Goal: Task Accomplishment & Management: Use online tool/utility

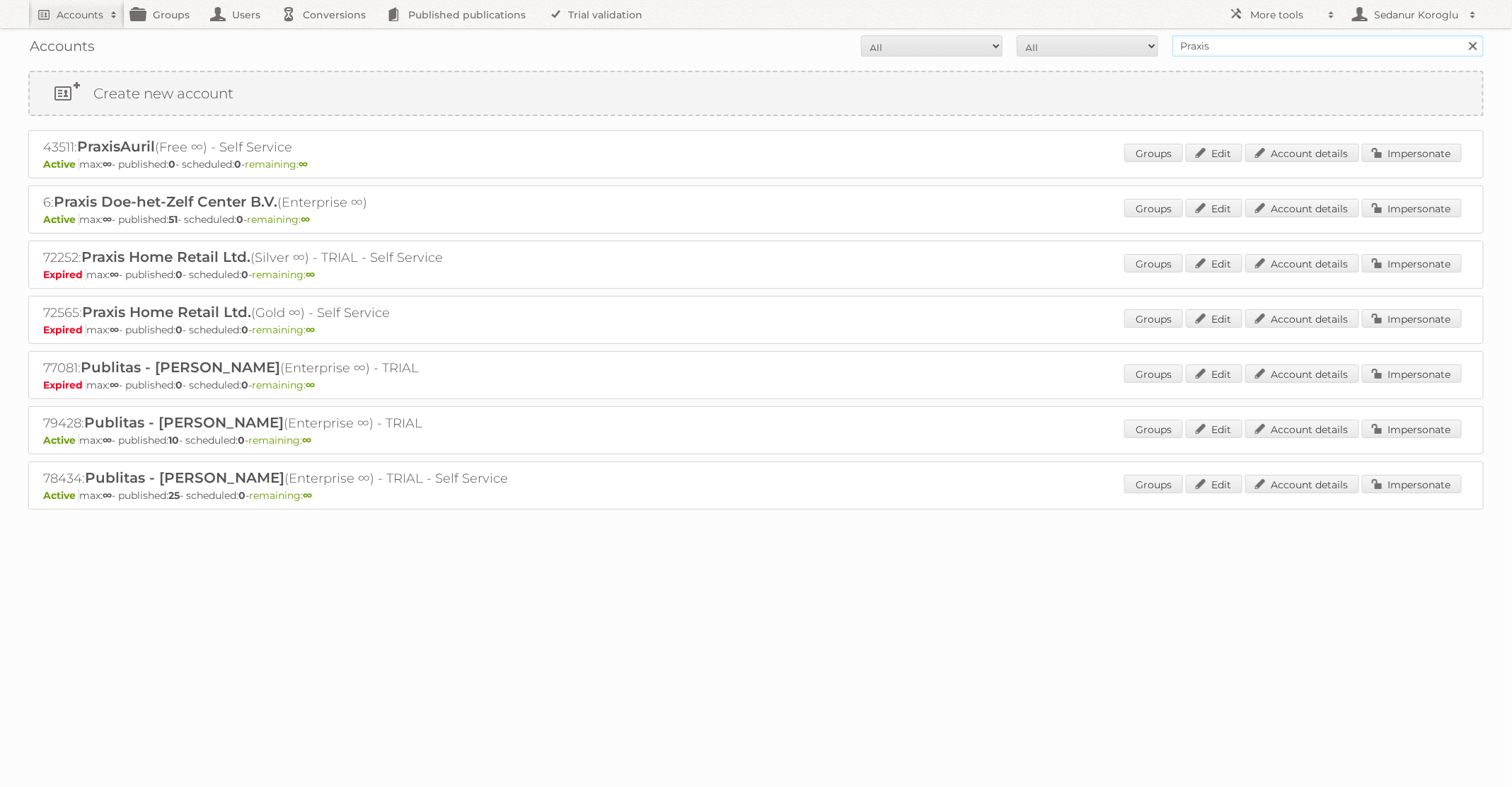
drag, startPoint x: 1222, startPoint y: 48, endPoint x: 1120, endPoint y: 47, distance: 102.0
click at [1120, 47] on form "All Active Expired Pending All Paid Trials Self service Praxis Search" at bounding box center [755, 46] width 1455 height 22
type input "Prénatal"
click at [1462, 35] on input "Search" at bounding box center [1473, 46] width 21 height 22
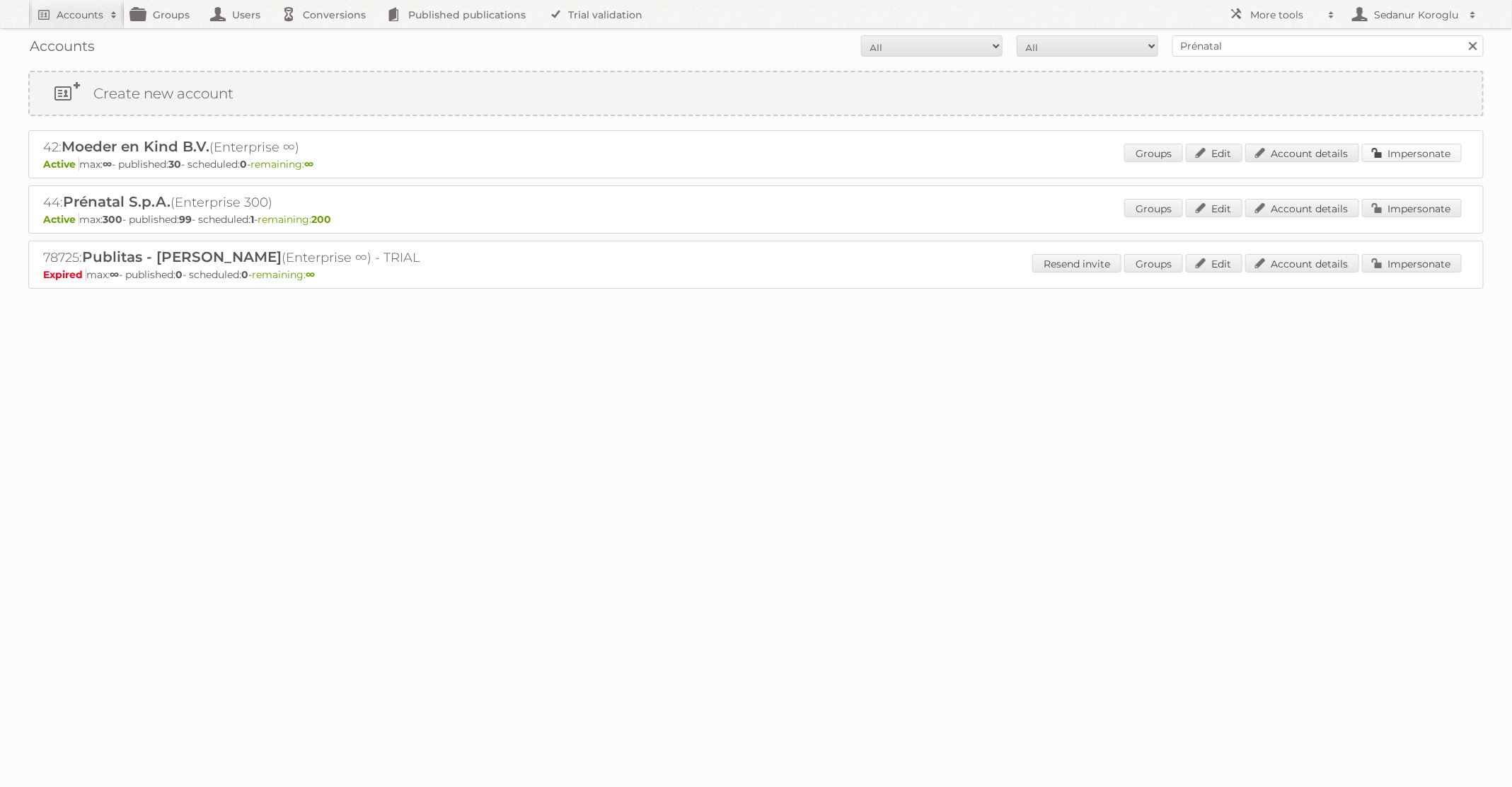
click at [1400, 159] on link "Impersonate" at bounding box center [1412, 153] width 100 height 19
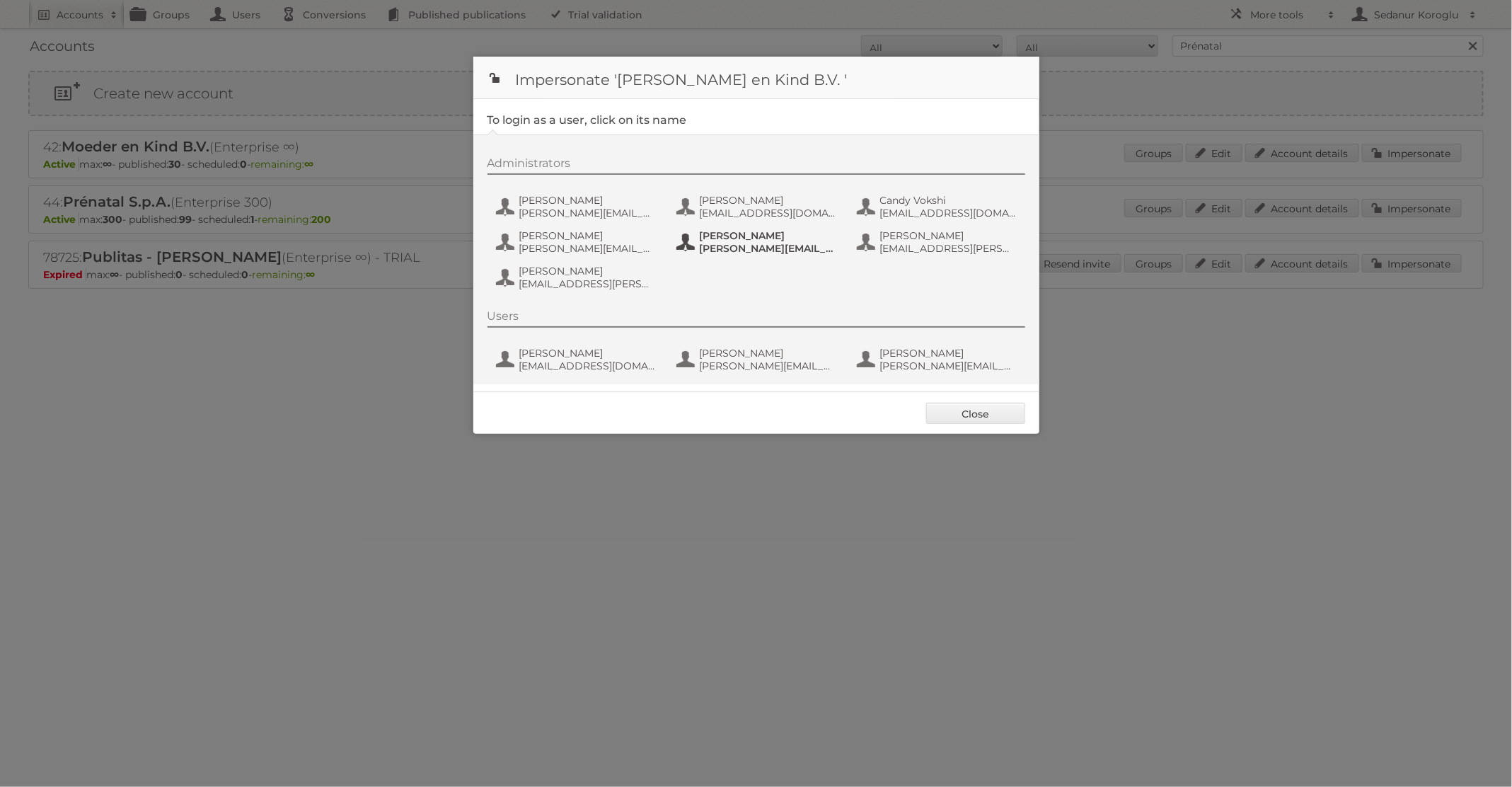
click at [741, 252] on span "emilie.heijnens@prenatal.nl" at bounding box center [768, 249] width 138 height 13
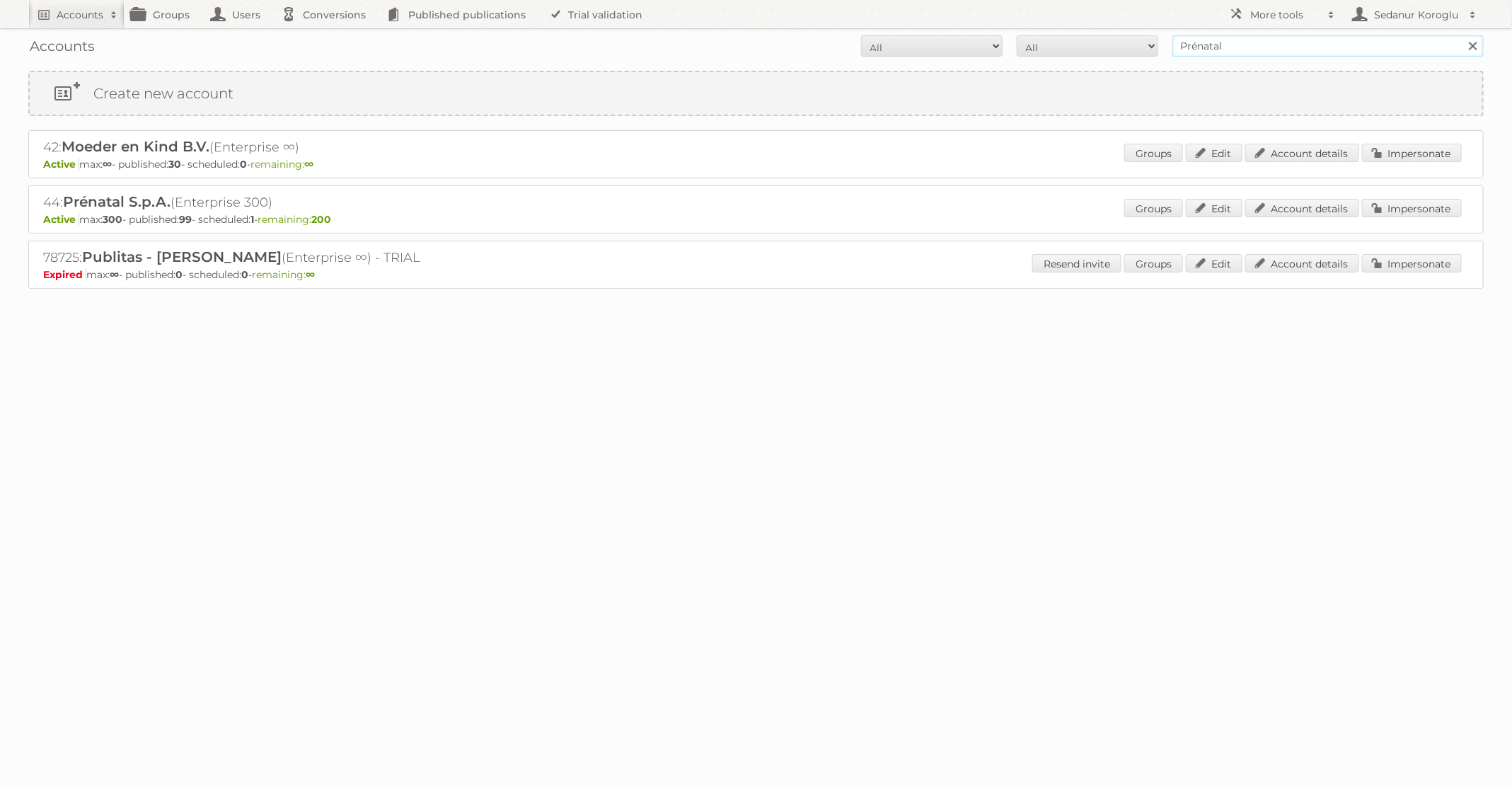
drag, startPoint x: 1235, startPoint y: 49, endPoint x: 1063, endPoint y: 45, distance: 172.0
click at [1063, 45] on form "All Active Expired Pending All Paid Trials Self service Prénatal Search" at bounding box center [755, 46] width 1455 height 22
type input "GAMMA"
click at [1462, 35] on input "Search" at bounding box center [1473, 46] width 21 height 22
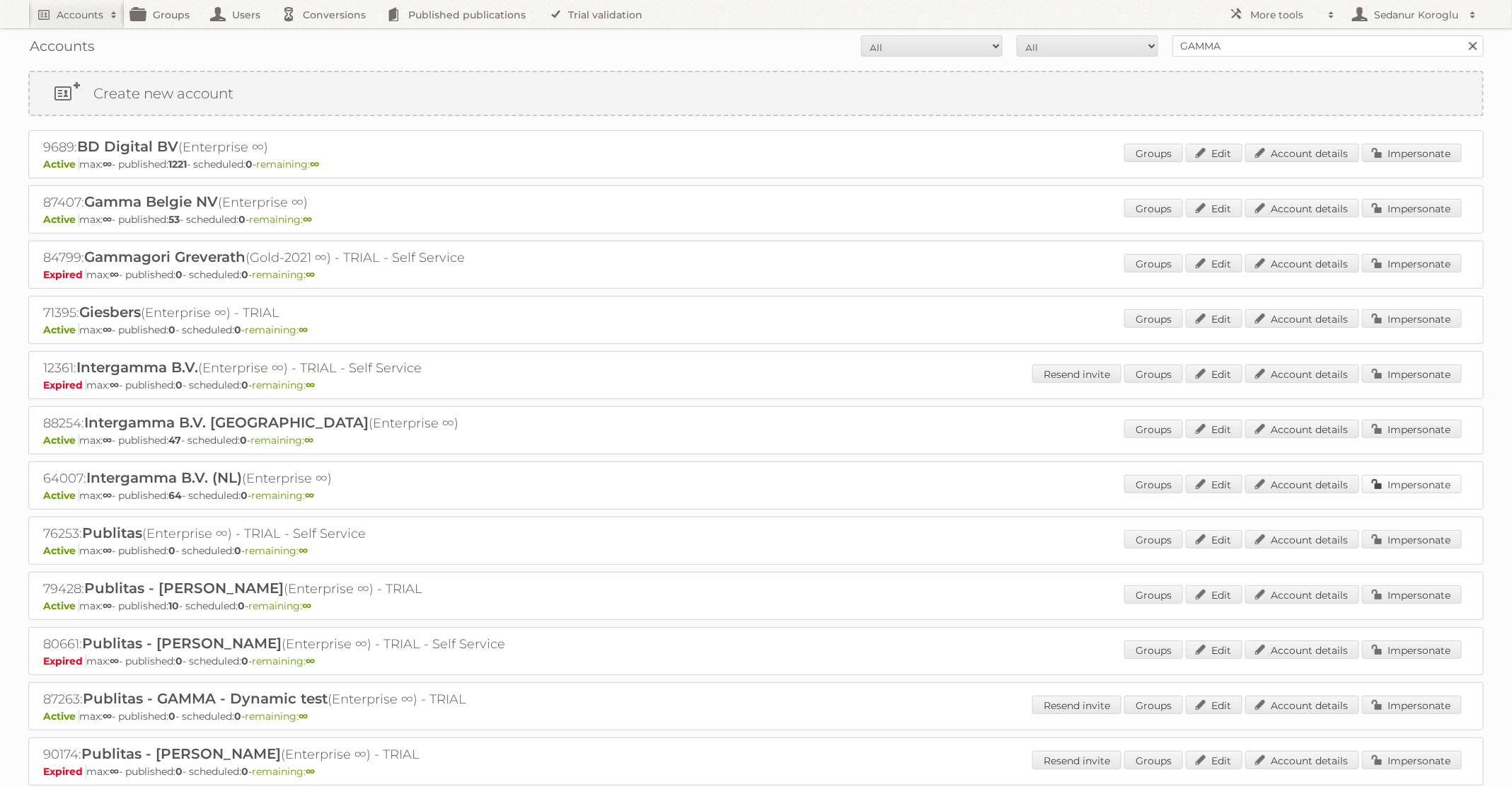
click at [1414, 478] on link "Impersonate" at bounding box center [1412, 484] width 100 height 19
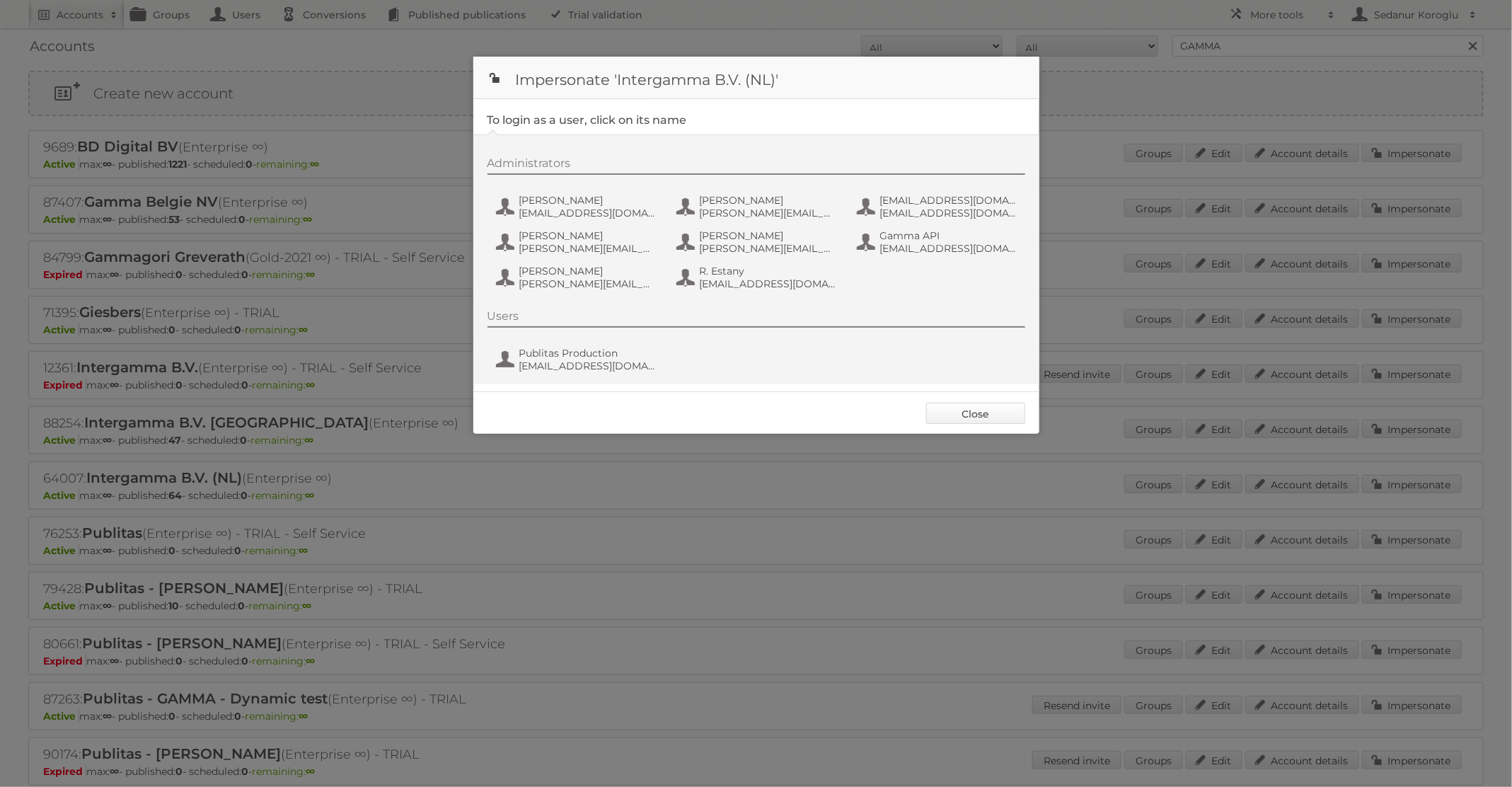
click at [996, 416] on link "Close" at bounding box center [975, 414] width 99 height 22
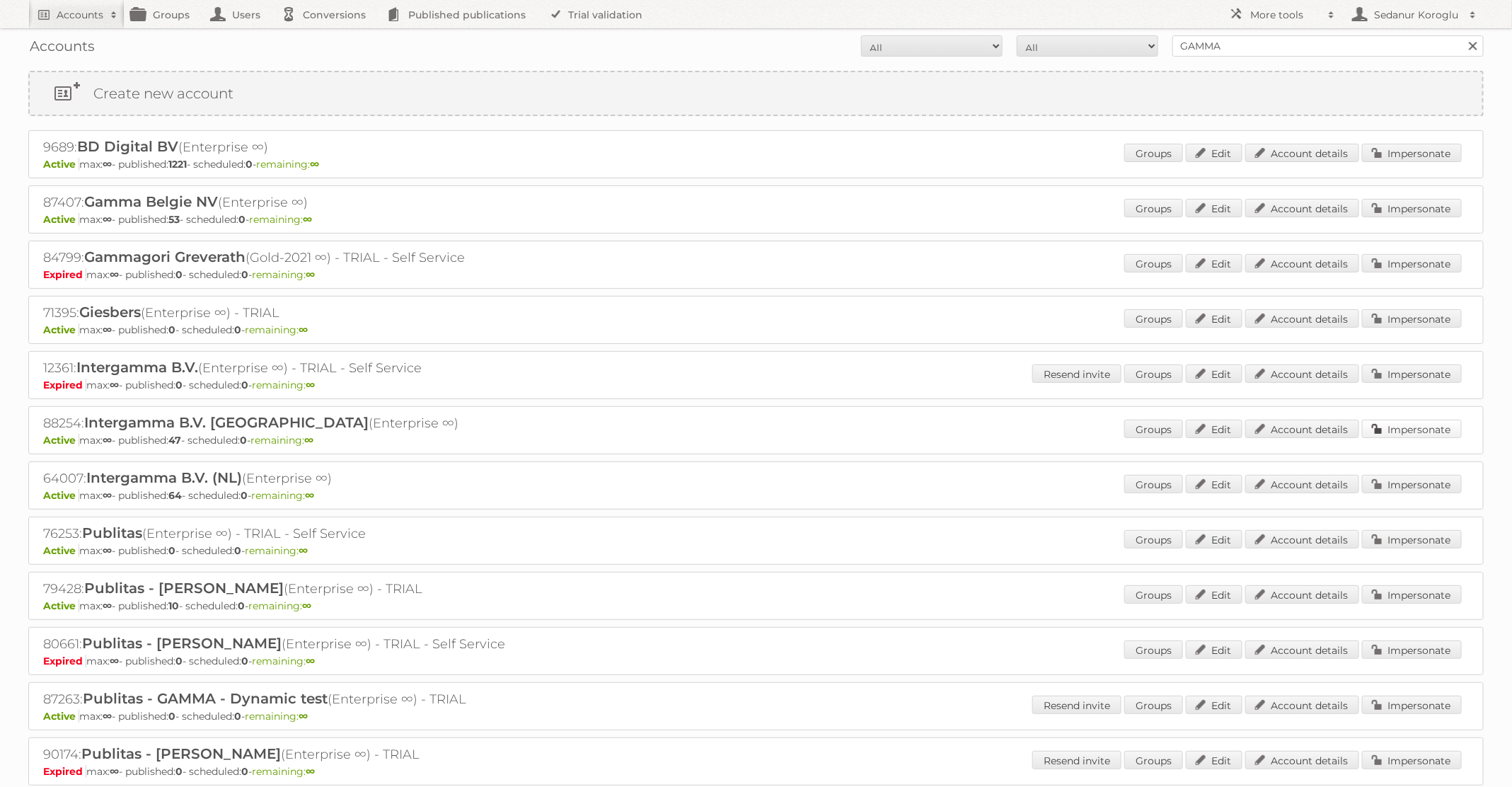
click at [1394, 422] on link "Impersonate" at bounding box center [1412, 429] width 100 height 19
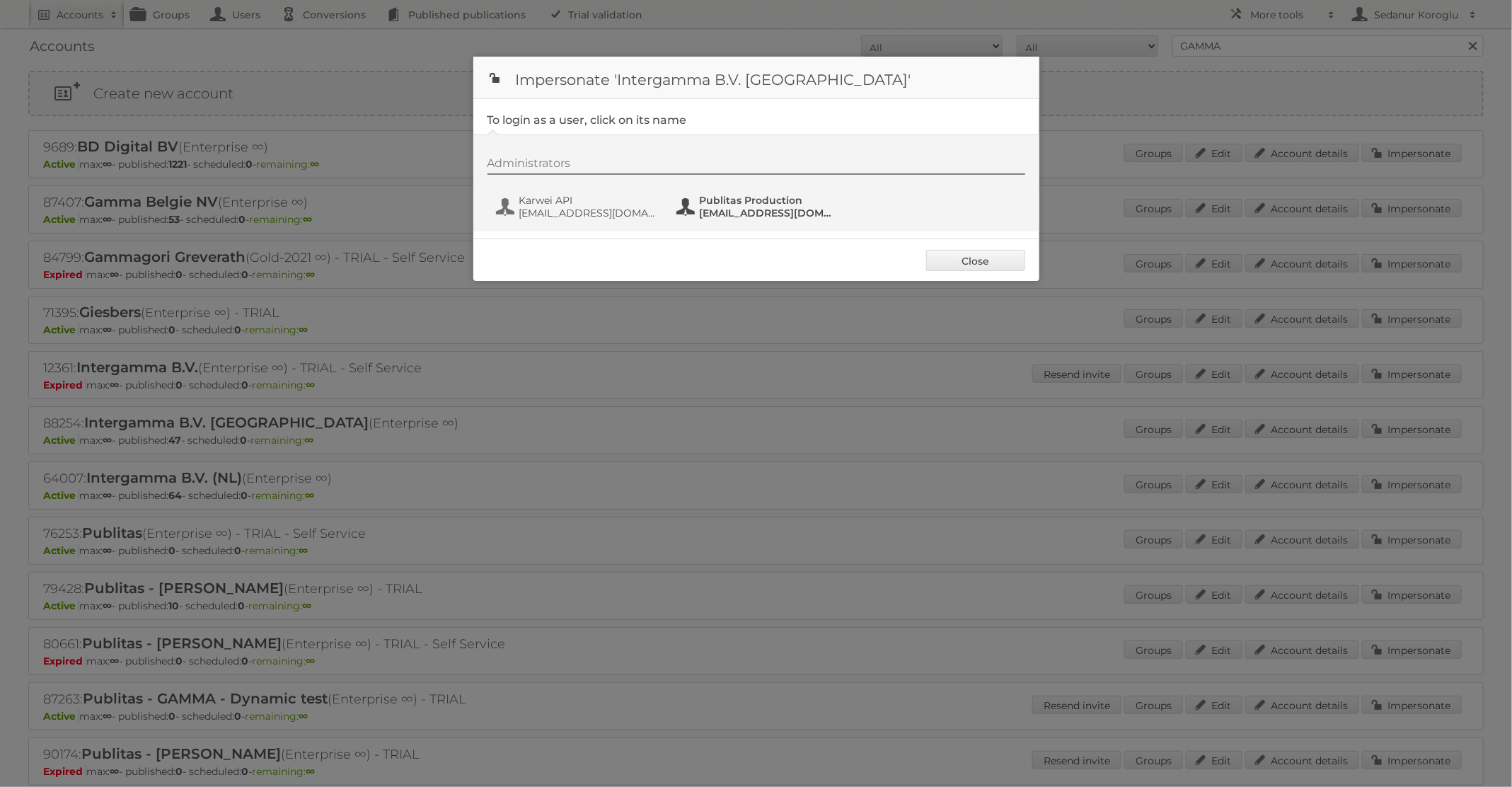
click at [700, 206] on span "[EMAIL_ADDRESS][DOMAIN_NAME]" at bounding box center [768, 213] width 138 height 13
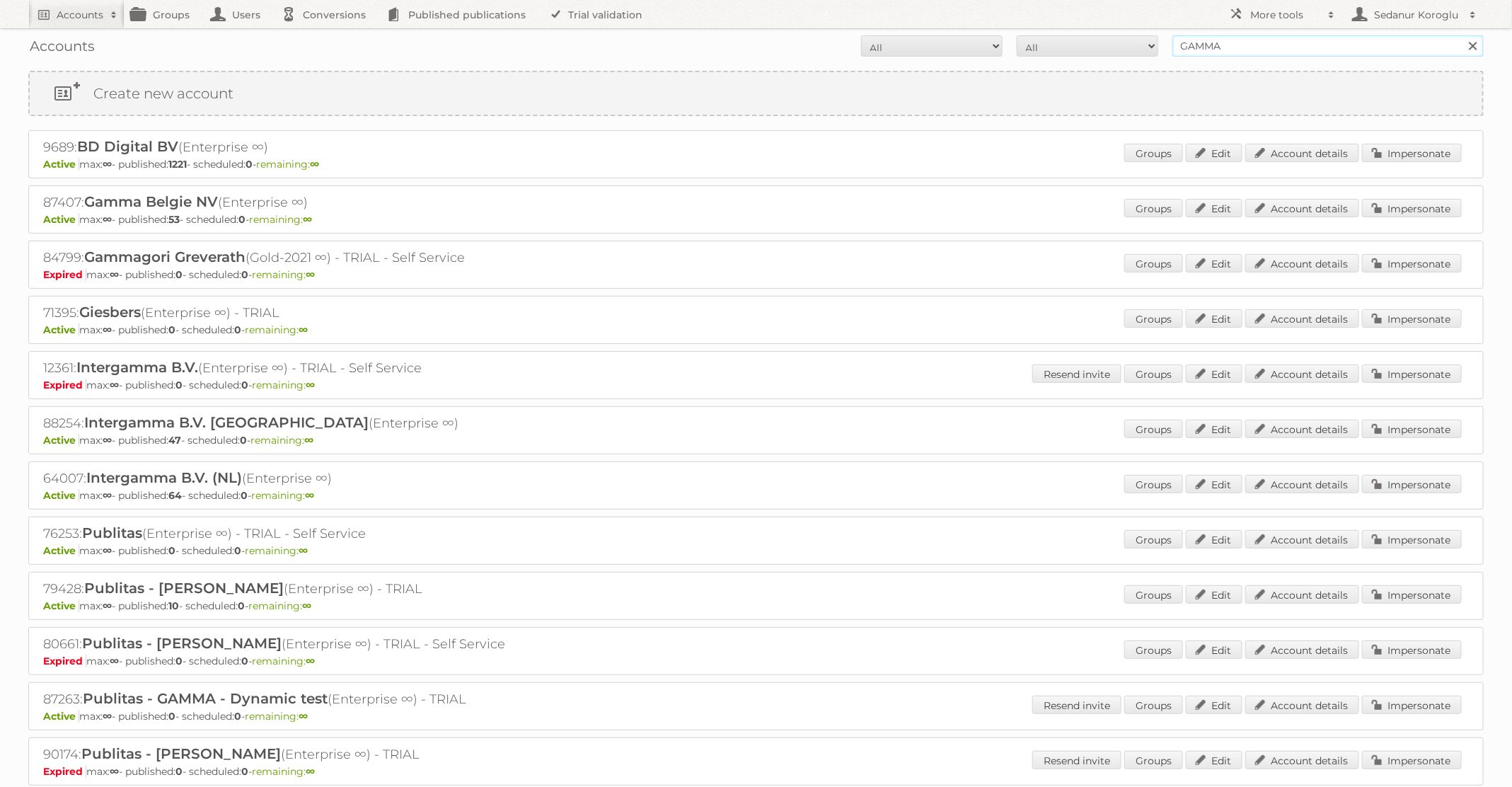
click at [1226, 42] on input "GAMMA" at bounding box center [1328, 46] width 311 height 22
click at [1415, 480] on link "Impersonate" at bounding box center [1412, 484] width 100 height 19
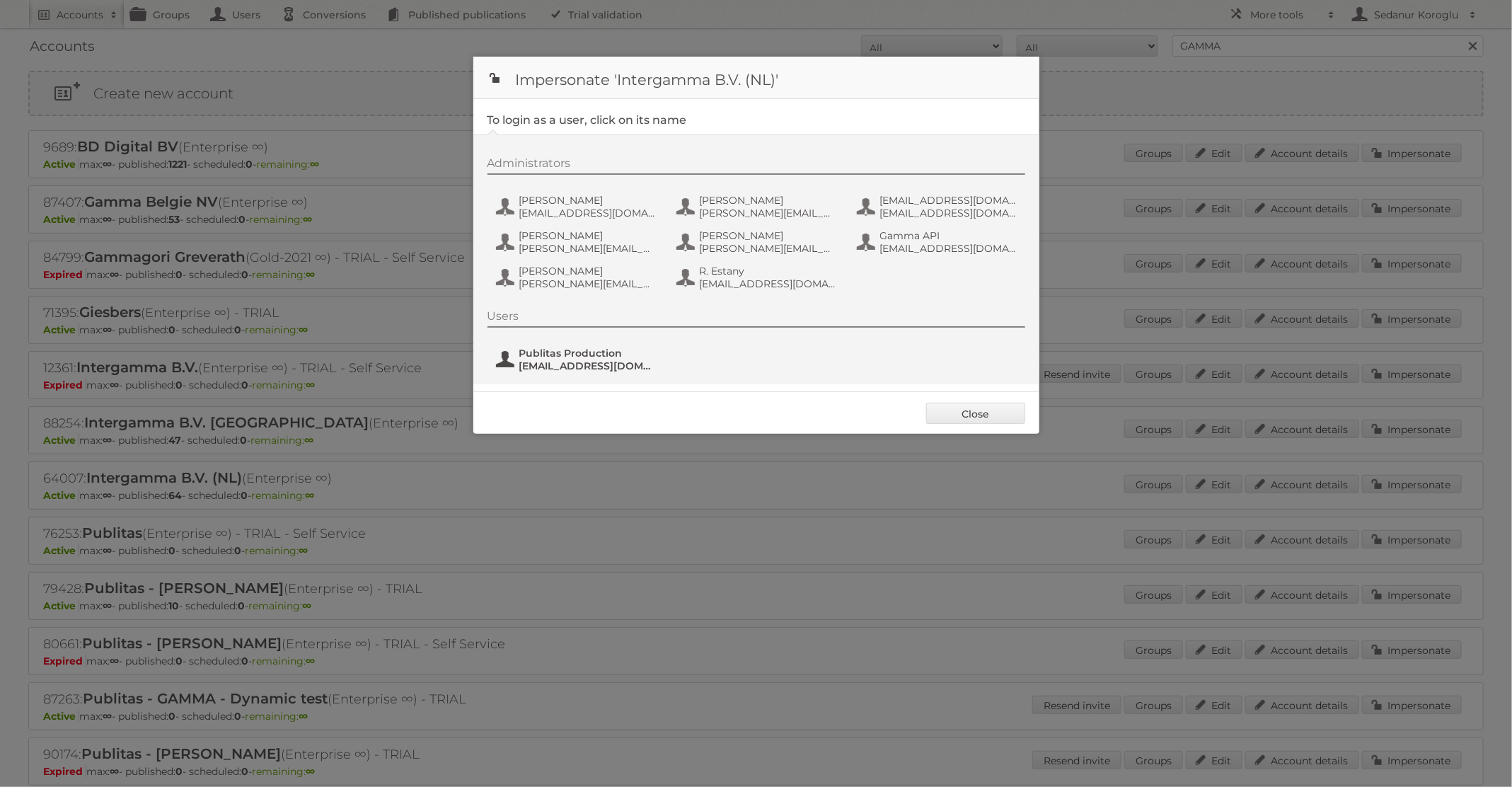
click at [603, 360] on span "fs+gamma@publitas.com" at bounding box center [588, 366] width 138 height 13
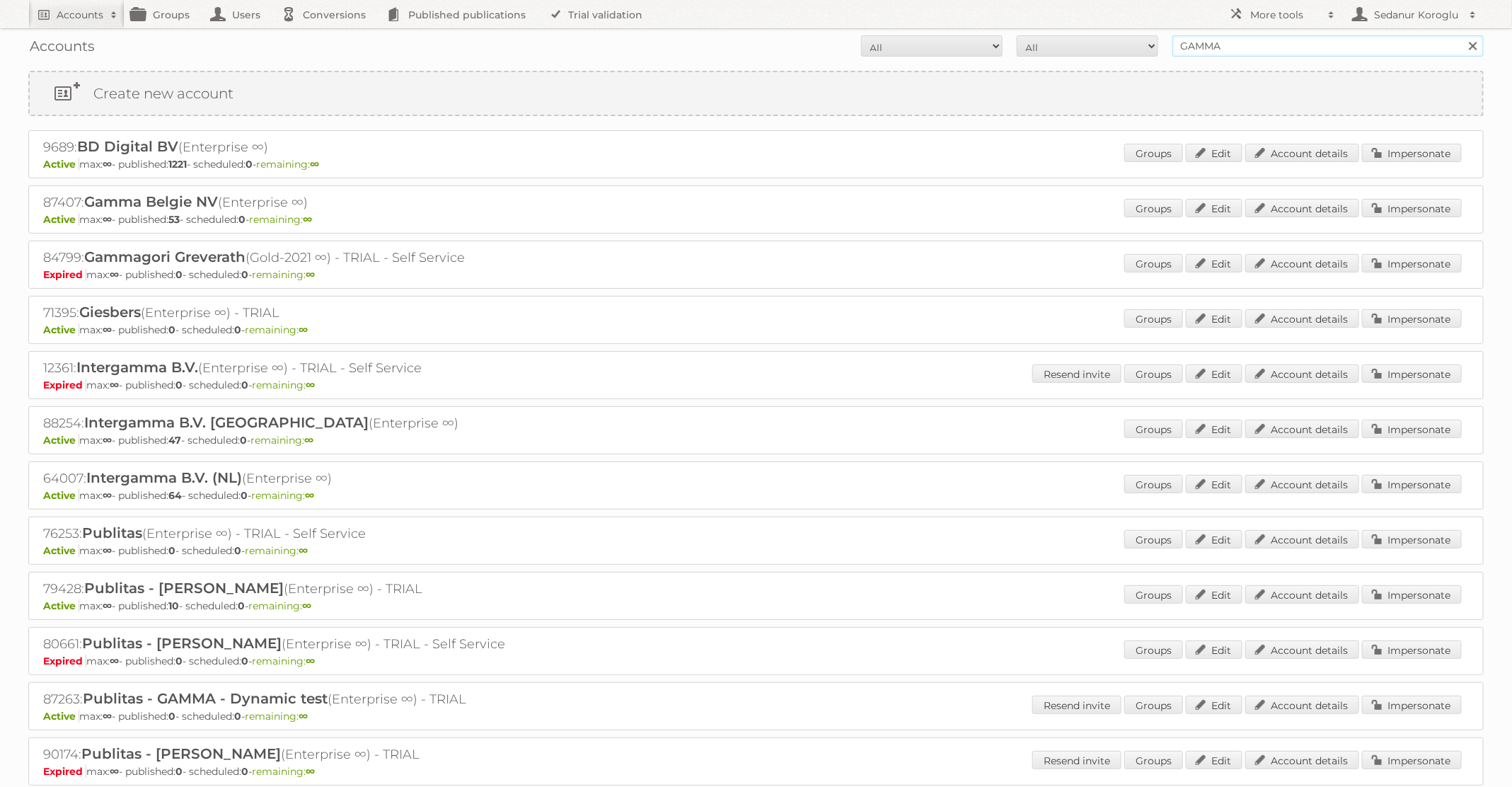
click at [1241, 52] on input "GAMMA" at bounding box center [1328, 46] width 311 height 22
type input "GAMMA BE"
click at [1462, 35] on input "Search" at bounding box center [1473, 46] width 21 height 22
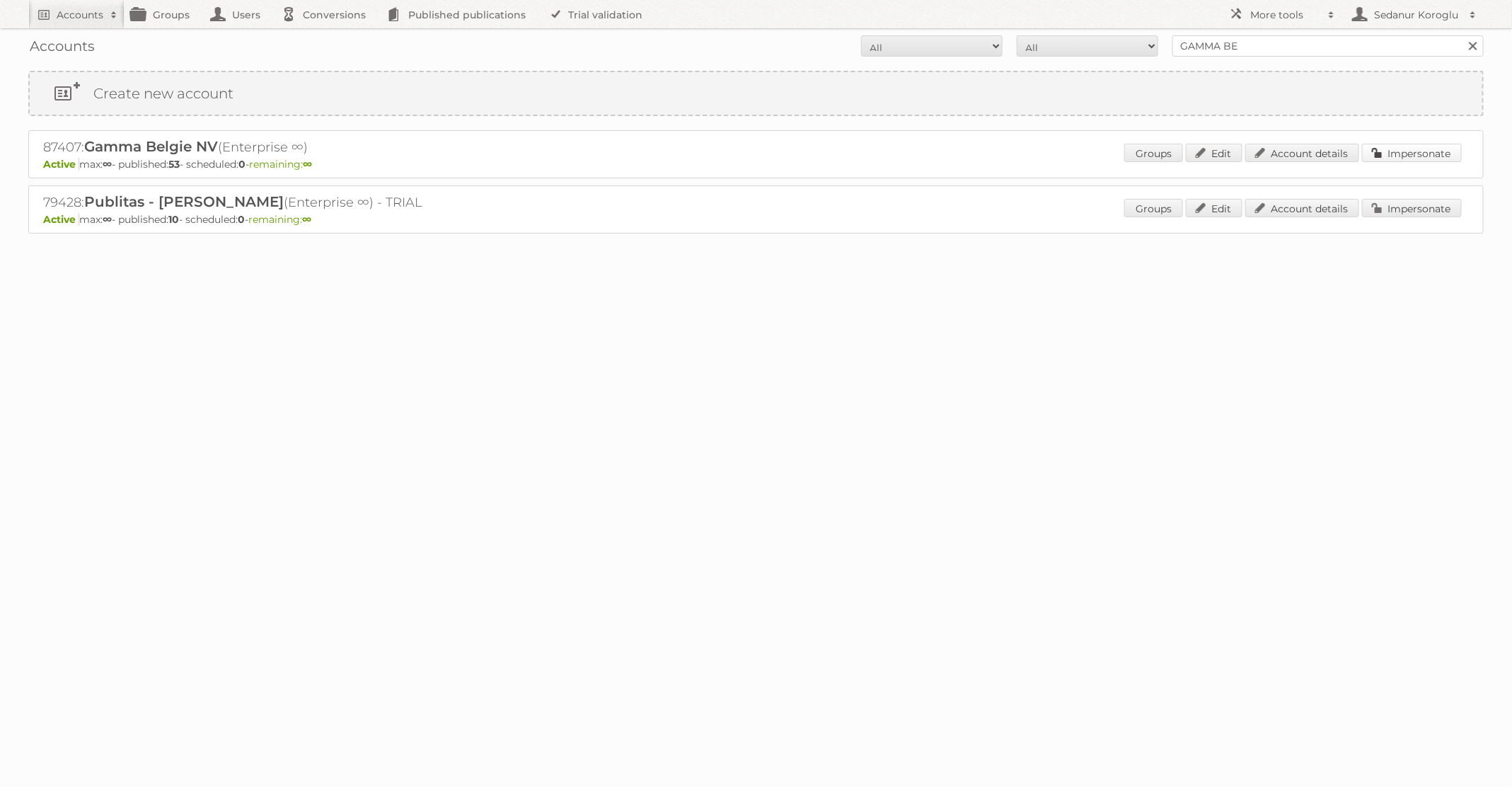
click at [1425, 153] on link "Impersonate" at bounding box center [1412, 153] width 100 height 19
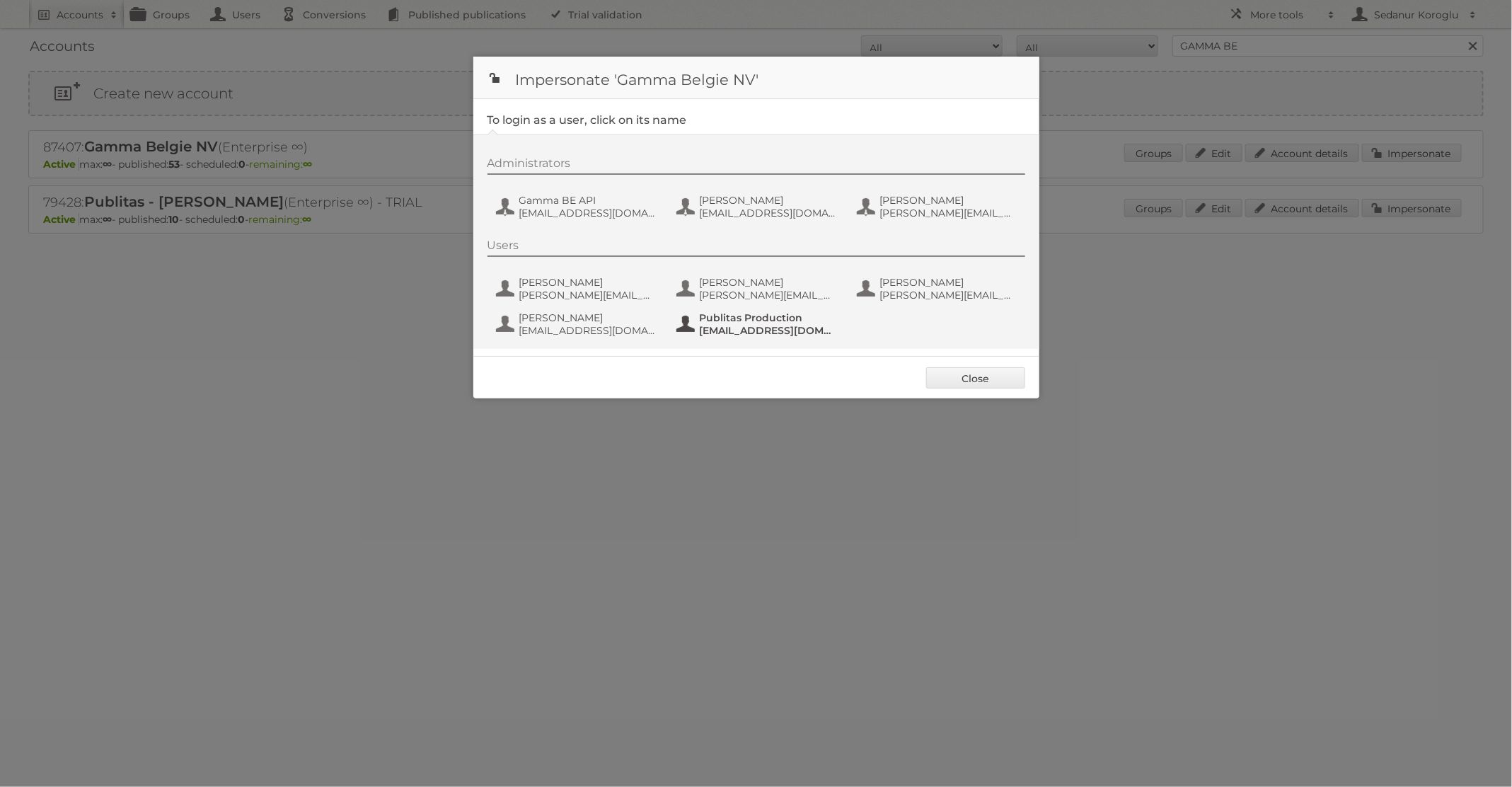
click at [742, 321] on span "Publitas Production" at bounding box center [768, 318] width 138 height 13
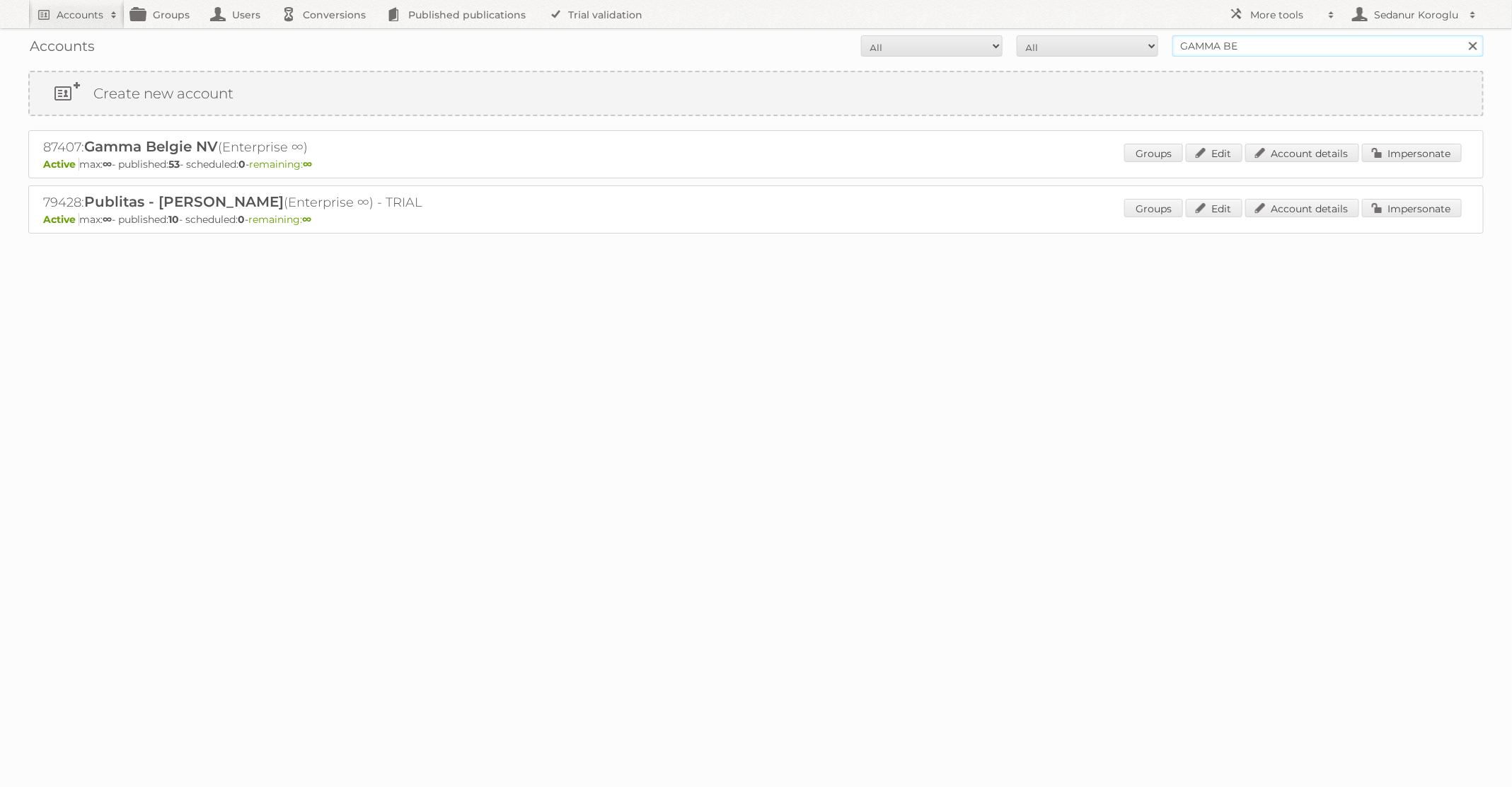
drag, startPoint x: 1258, startPoint y: 41, endPoint x: 1013, endPoint y: 42, distance: 245.0
click at [1013, 42] on form "All Active Expired Pending All Paid Trials Self service GAMMA BE Search" at bounding box center [755, 46] width 1455 height 22
type input "KARWEI"
click at [1462, 35] on input "Search" at bounding box center [1473, 46] width 21 height 22
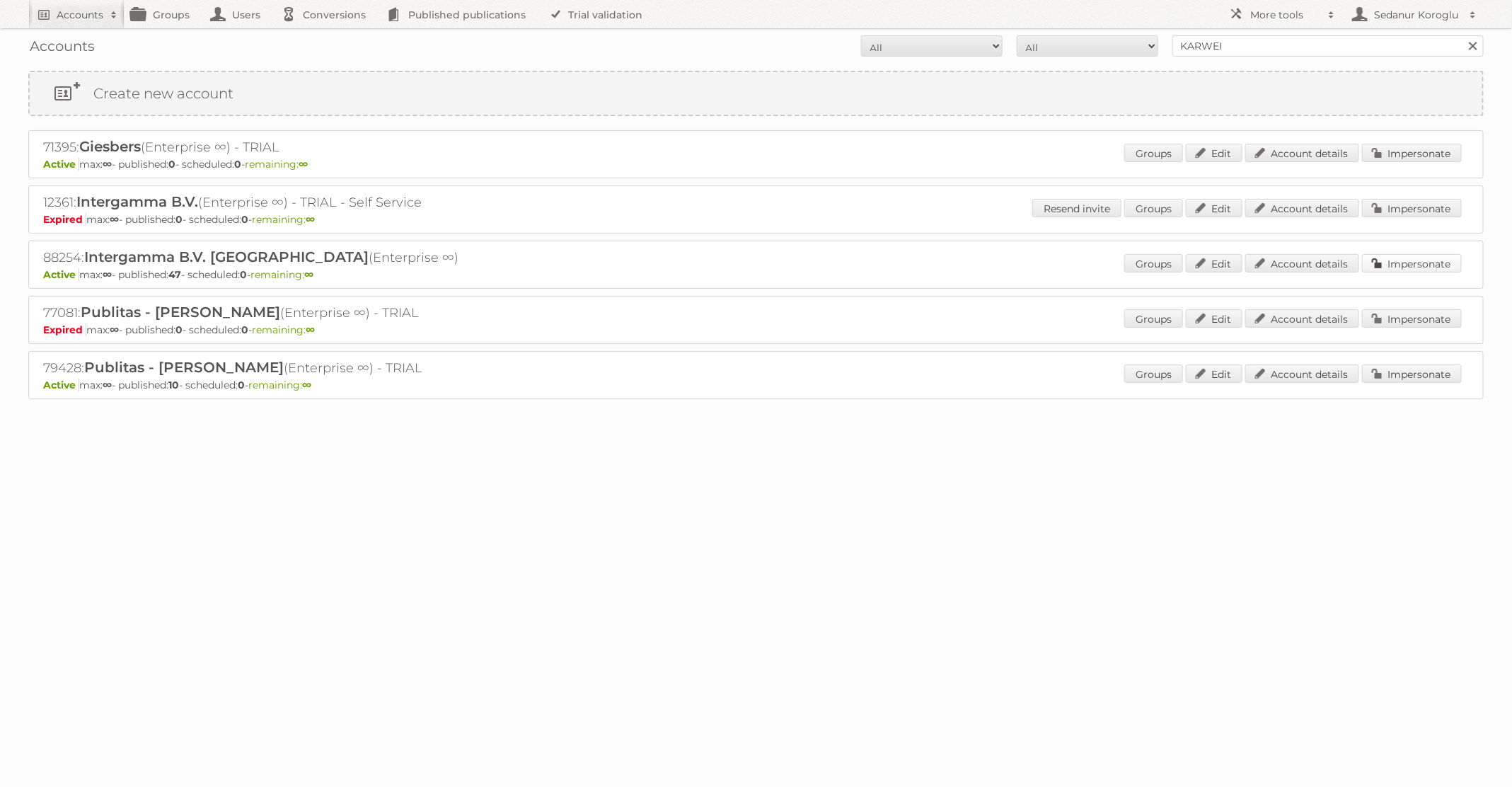
click at [1381, 255] on link "Impersonate" at bounding box center [1412, 263] width 100 height 19
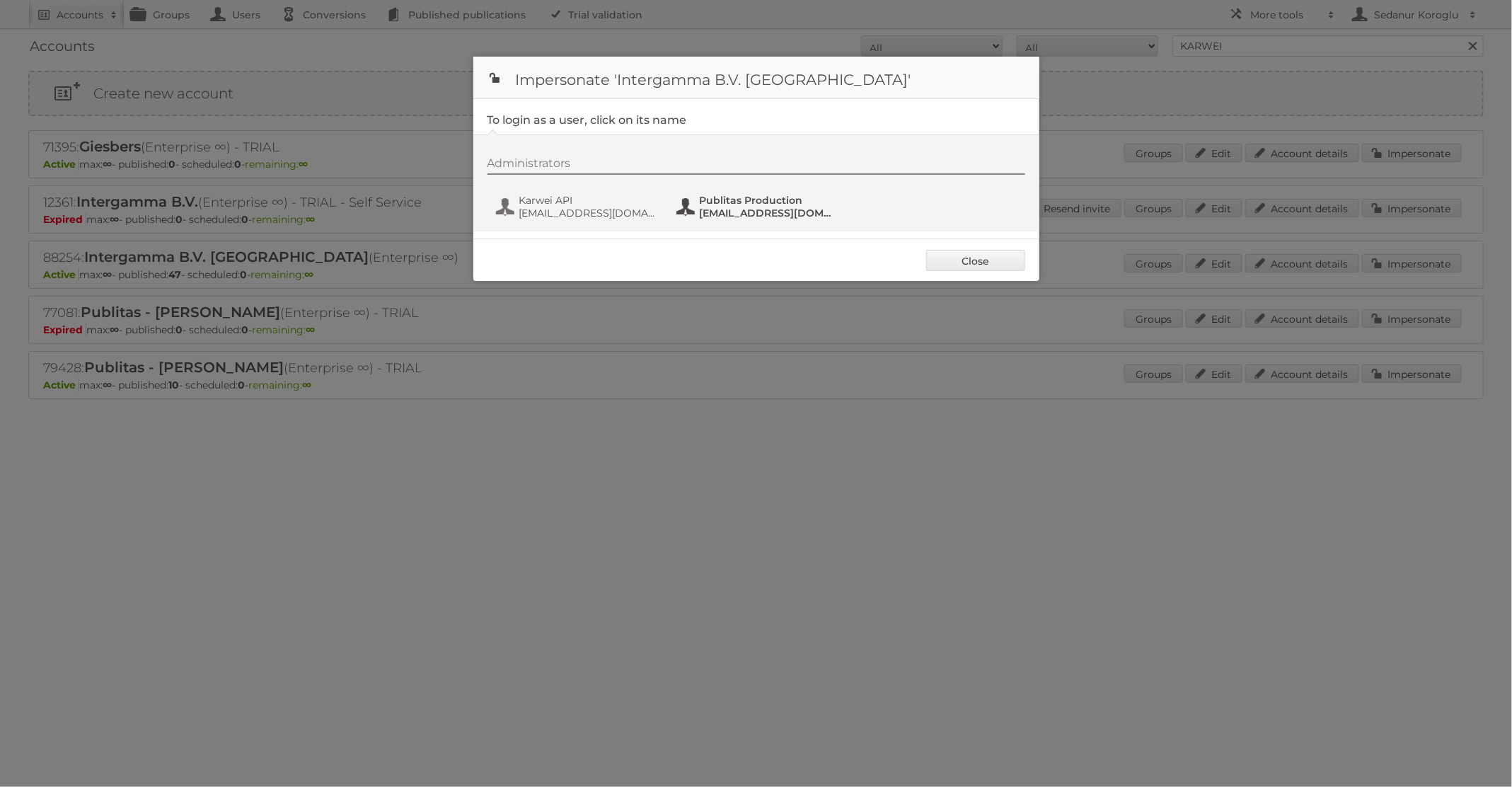
click at [738, 199] on span "Publitas Production" at bounding box center [768, 201] width 138 height 13
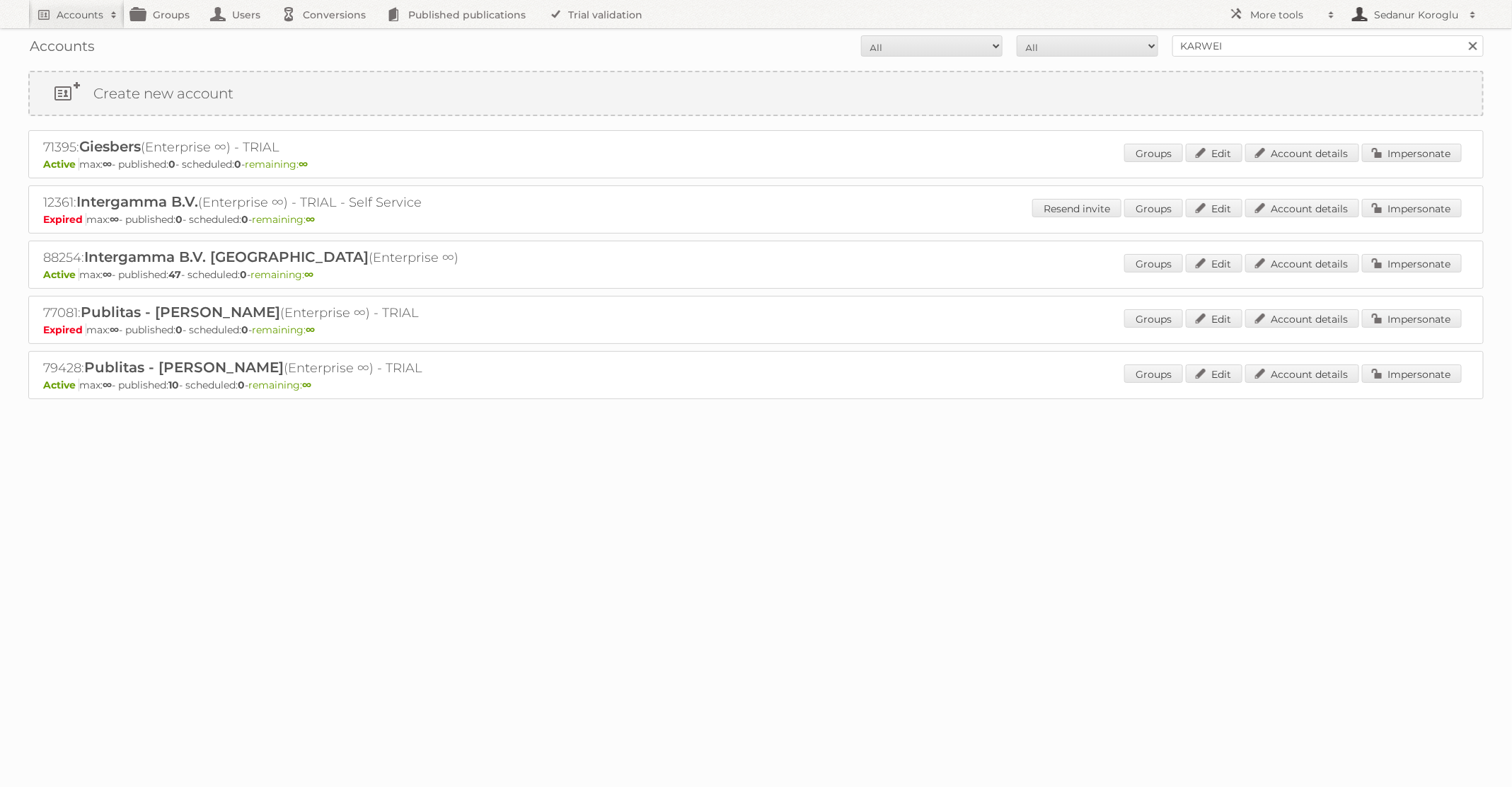
click at [1373, 18] on h2 "Sedanur Koroglu" at bounding box center [1416, 15] width 92 height 14
click at [1368, 32] on link "Sign out" at bounding box center [1412, 39] width 140 height 22
